Goal: Book appointment/travel/reservation

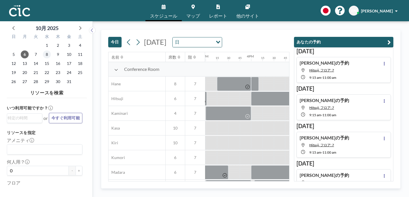
scroll to position [0, 682]
click at [43, 51] on span "8" at bounding box center [47, 55] width 8 height 8
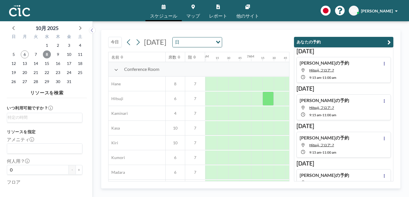
scroll to position [0, 286]
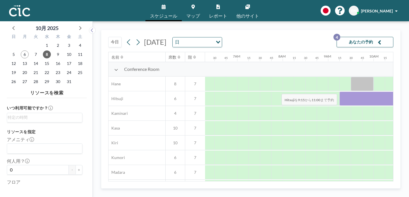
drag, startPoint x: 224, startPoint y: 81, endPoint x: 279, endPoint y: 81, distance: 55.1
click at [339, 92] on div at bounding box center [378, 99] width 79 height 14
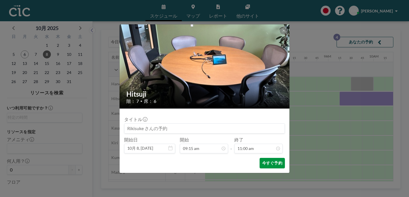
click at [266, 158] on button "今すぐ予約" at bounding box center [271, 163] width 25 height 10
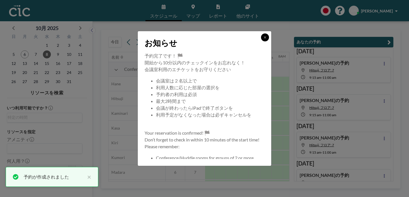
click at [263, 39] on icon at bounding box center [264, 37] width 3 height 3
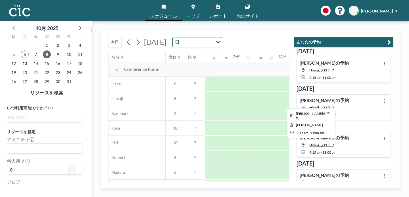
click at [339, 92] on div at bounding box center [378, 99] width 79 height 14
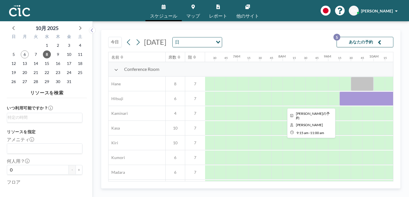
click at [339, 92] on div at bounding box center [378, 99] width 79 height 14
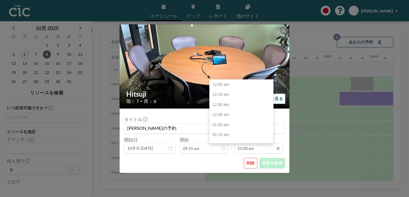
scroll to position [399, 0]
click at [230, 166] on div "12:00 pm" at bounding box center [242, 171] width 67 height 10
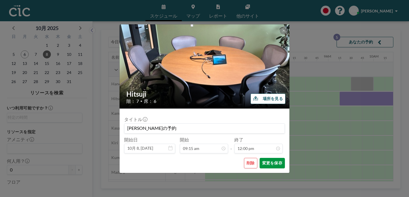
click at [259, 158] on button "変更を保存" at bounding box center [271, 163] width 25 height 10
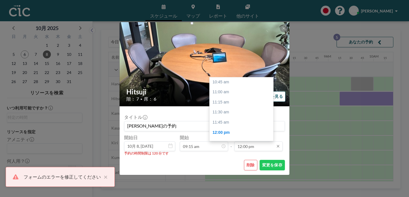
click at [236, 142] on input "12:00 pm" at bounding box center [258, 147] width 48 height 10
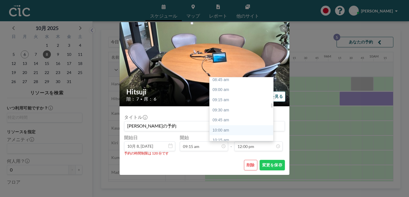
scroll to position [352, 0]
click at [218, 130] on div "10:00 am" at bounding box center [242, 135] width 67 height 10
type input "10:00 am"
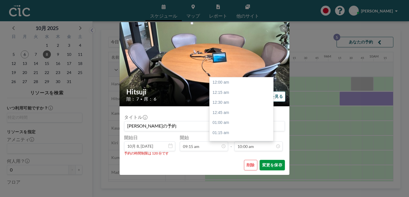
scroll to position [362, 0]
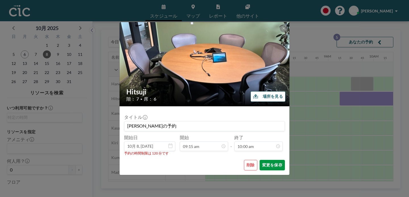
click at [259, 160] on button "変更を保存" at bounding box center [271, 165] width 25 height 10
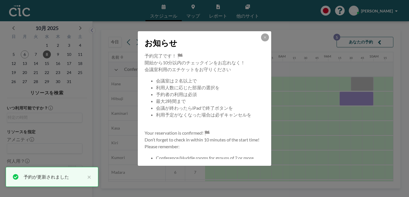
click at [253, 52] on div "お知らせ" at bounding box center [204, 41] width 133 height 21
click at [261, 41] on button at bounding box center [265, 37] width 8 height 8
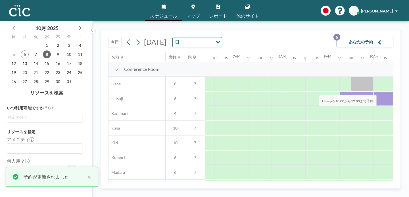
drag, startPoint x: 258, startPoint y: 80, endPoint x: 317, endPoint y: 82, distance: 59.3
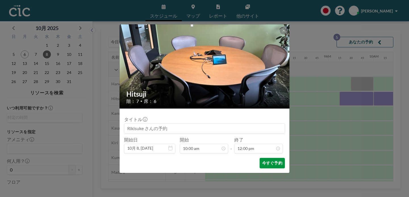
click at [264, 158] on button "今すぐ予約" at bounding box center [271, 163] width 25 height 10
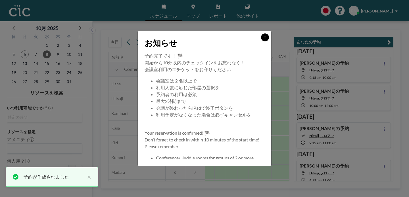
click at [261, 41] on button at bounding box center [265, 37] width 8 height 8
